Goal: Task Accomplishment & Management: Manage account settings

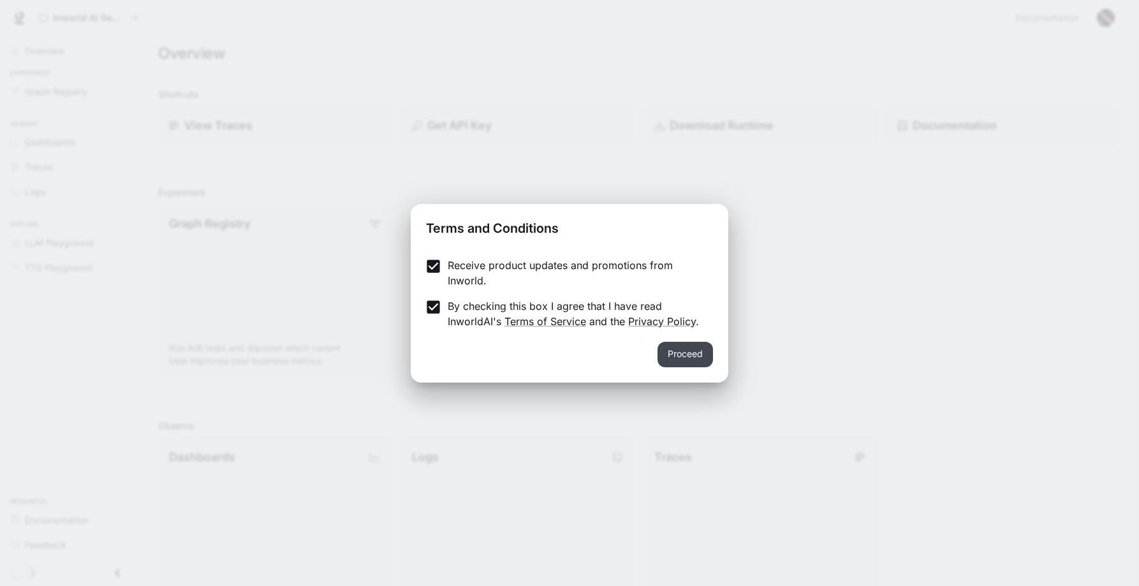
click at [684, 353] on button "Proceed" at bounding box center [684, 355] width 55 height 26
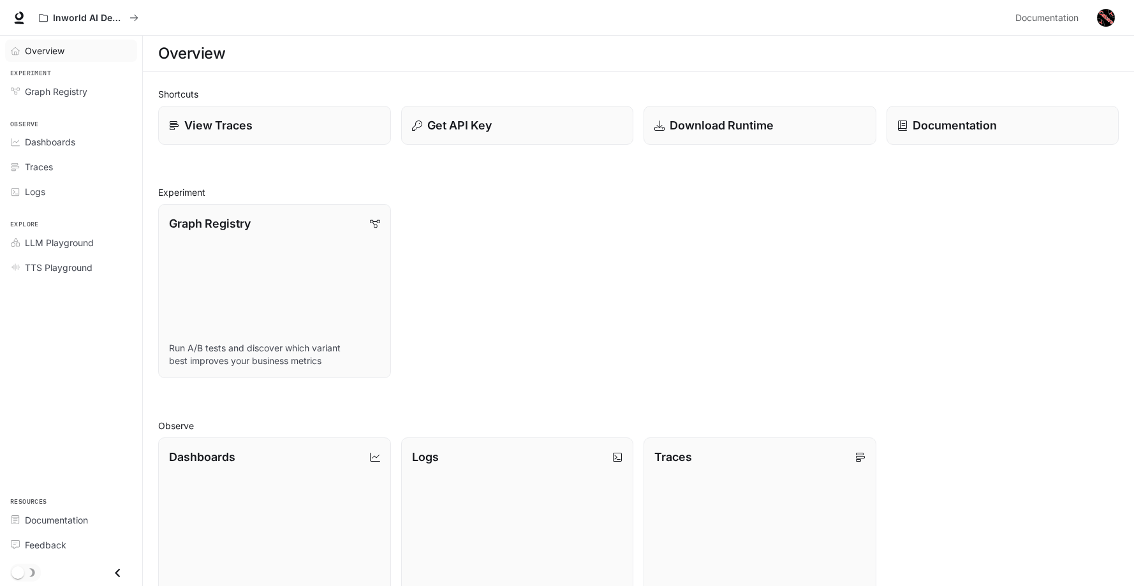
click at [84, 54] on div "Overview" at bounding box center [78, 50] width 106 height 13
click at [55, 94] on span "Graph Registry" at bounding box center [56, 91] width 62 height 13
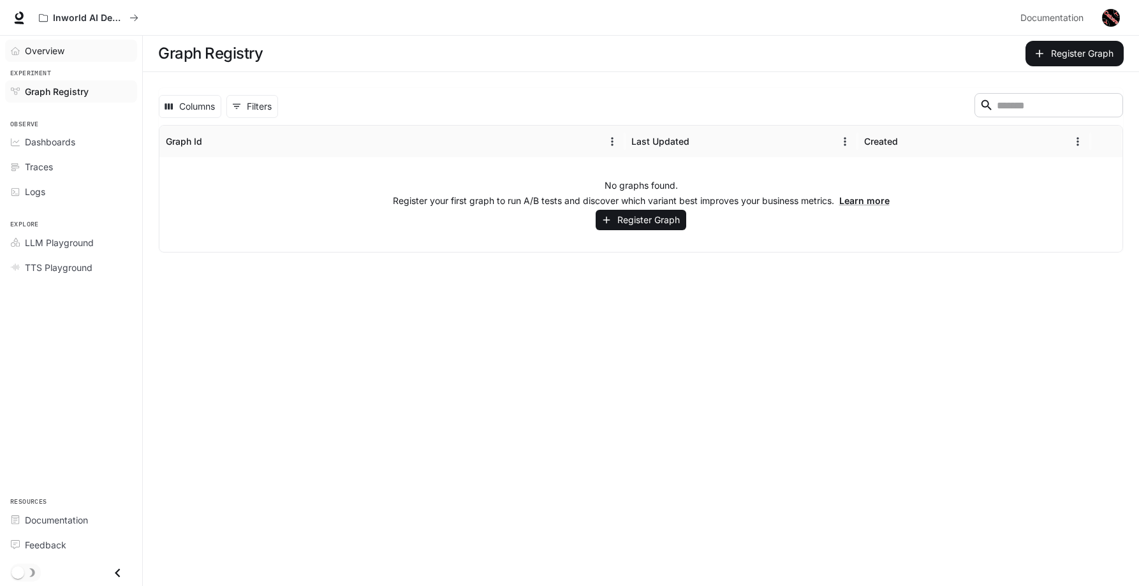
click at [48, 56] on span "Overview" at bounding box center [45, 50] width 40 height 13
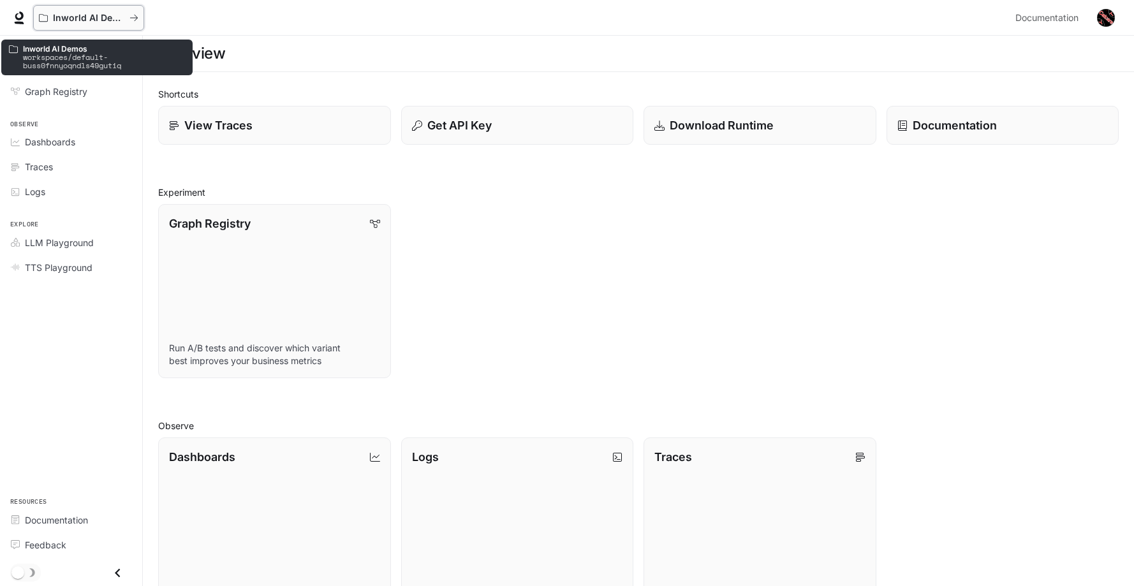
click at [143, 14] on button "Inworld AI Demos" at bounding box center [88, 18] width 111 height 26
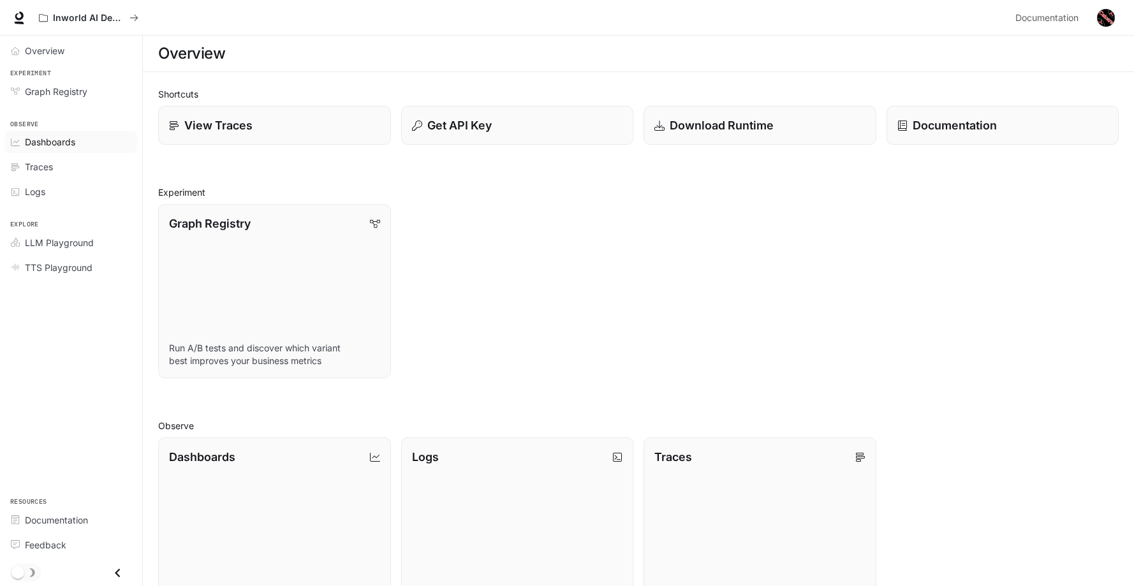
click at [99, 138] on div "Dashboards" at bounding box center [78, 141] width 106 height 13
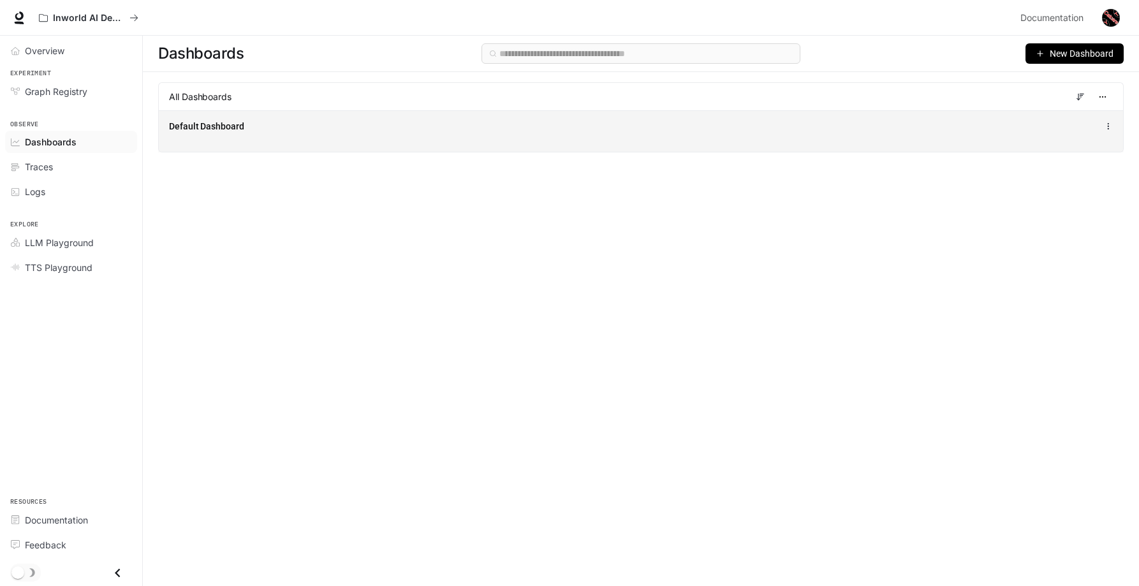
click at [430, 129] on div "Default Dashboard" at bounding box center [443, 126] width 549 height 13
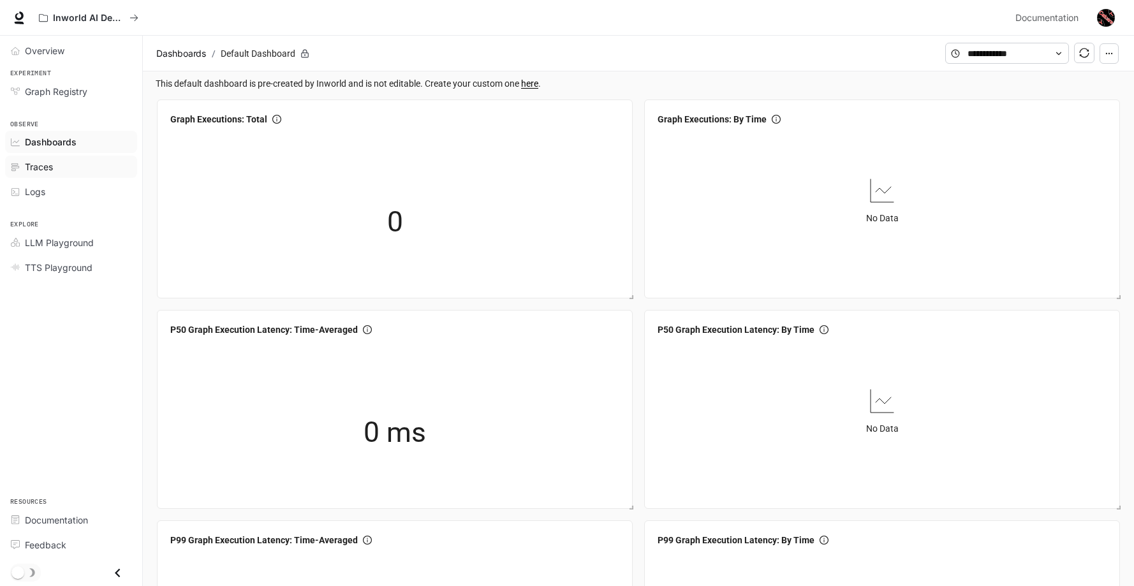
click at [45, 166] on span "Traces" at bounding box center [39, 166] width 28 height 13
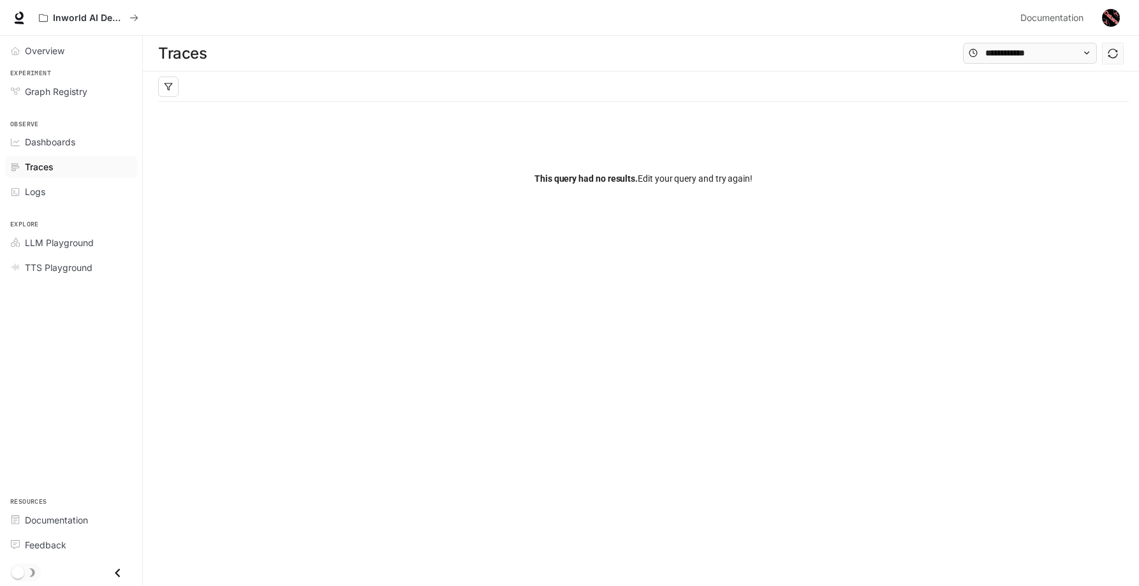
click at [78, 154] on li "Traces" at bounding box center [71, 166] width 142 height 25
click at [78, 141] on div "Dashboards" at bounding box center [78, 141] width 106 height 13
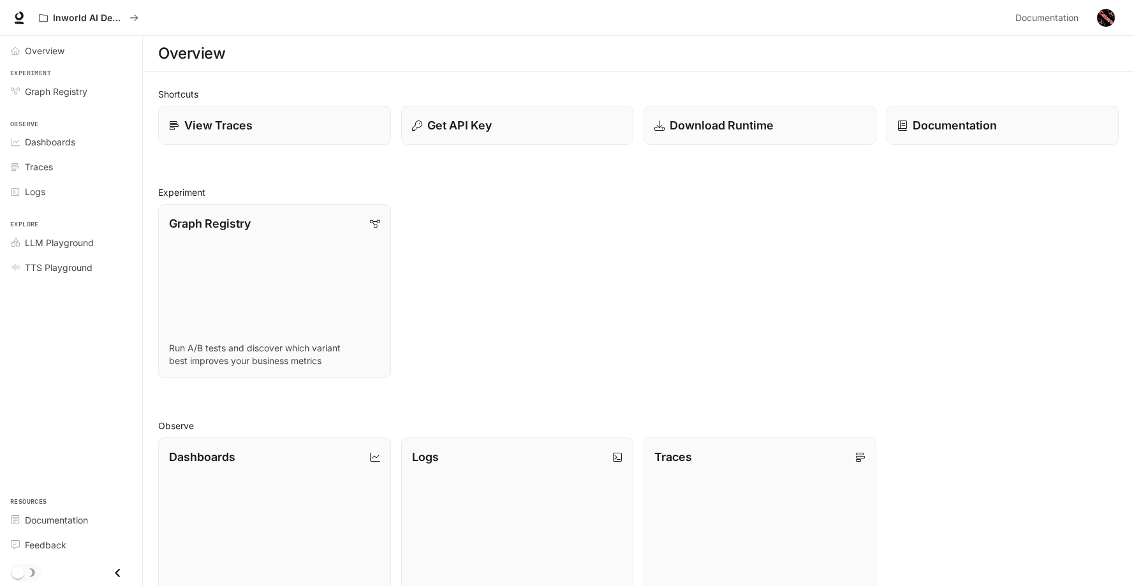
click at [1113, 13] on img "button" at bounding box center [1106, 18] width 18 height 18
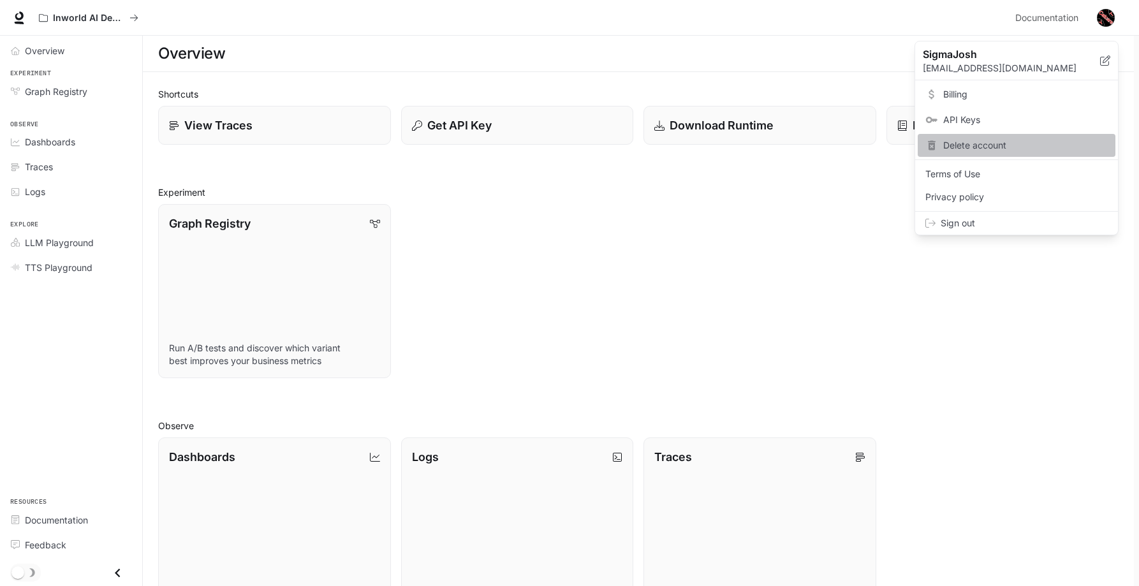
click at [1046, 152] on div "Delete account" at bounding box center [1017, 145] width 198 height 23
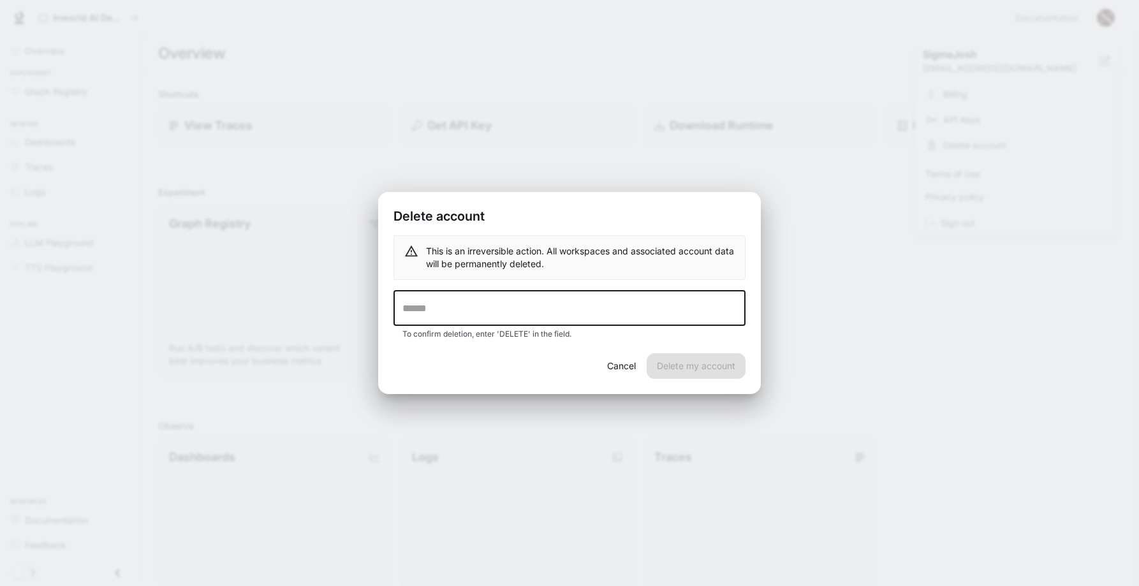
click at [594, 320] on input "text" at bounding box center [569, 308] width 352 height 36
type input "******"
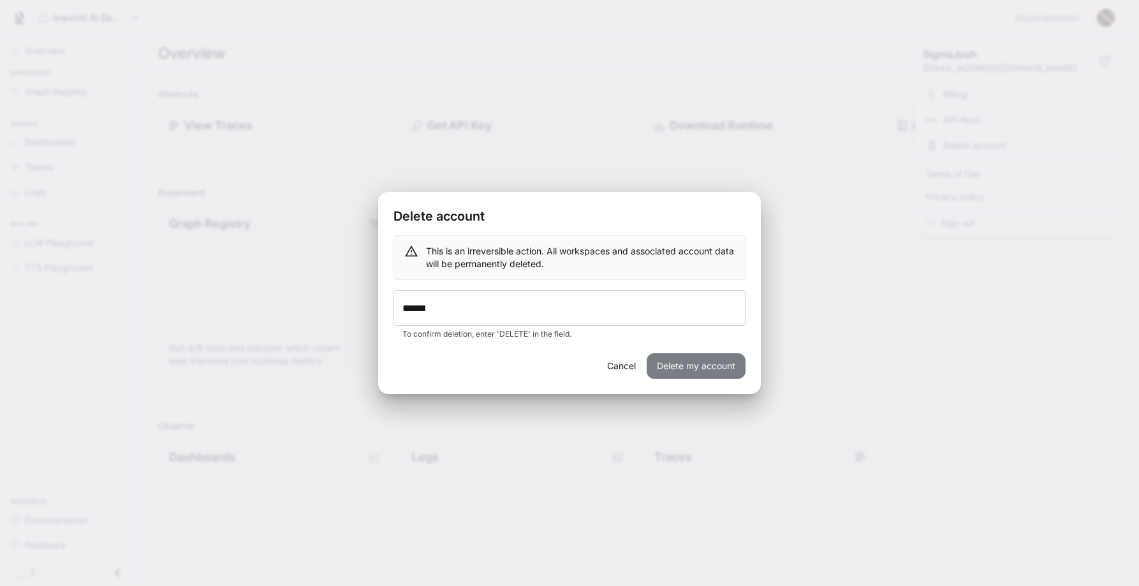
click at [683, 364] on button "Delete my account" at bounding box center [696, 366] width 99 height 26
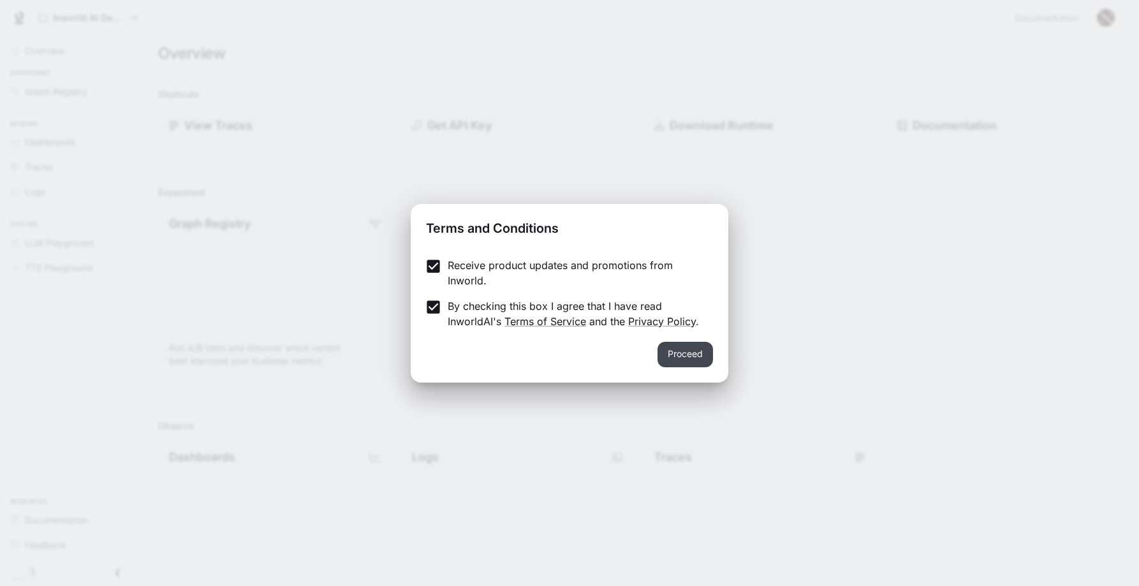
click at [676, 360] on button "Proceed" at bounding box center [684, 355] width 55 height 26
